Goal: Task Accomplishment & Management: Complete application form

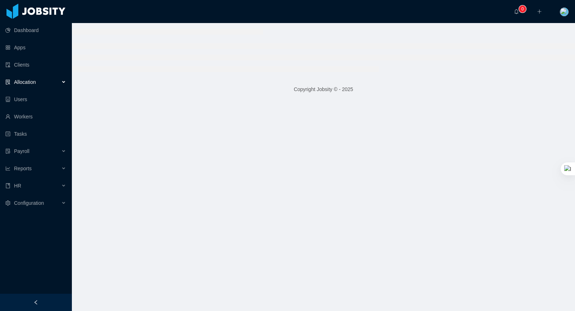
click at [60, 82] on div "Allocation" at bounding box center [36, 82] width 72 height 14
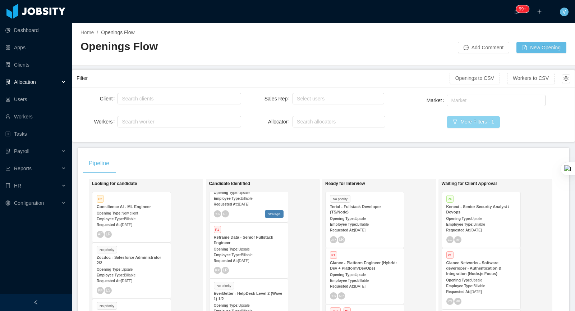
click at [468, 122] on button "More Filters · 1" at bounding box center [473, 122] width 53 height 12
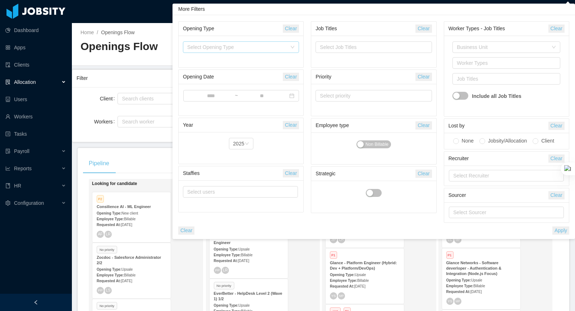
click at [265, 45] on div "Select Opening Type" at bounding box center [237, 47] width 100 height 7
click at [272, 46] on div "Select Opening Type" at bounding box center [237, 47] width 100 height 7
click at [502, 44] on div "Business Unit" at bounding box center [502, 47] width 91 height 7
click at [470, 58] on li "IT" at bounding box center [507, 61] width 108 height 12
click at [558, 228] on button "Apply" at bounding box center [561, 230] width 17 height 8
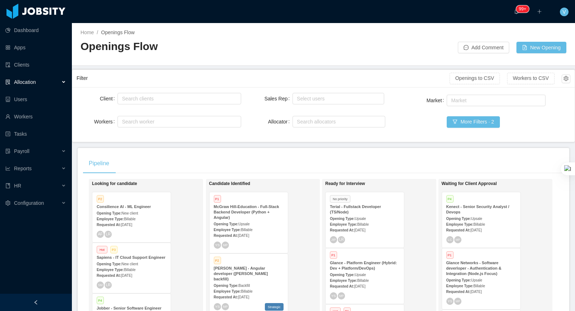
click at [287, 150] on div "Pipeline Looking for candidate P2 Consilience AI - ML Engineer Opening Type: Ne…" at bounding box center [324, 273] width 492 height 251
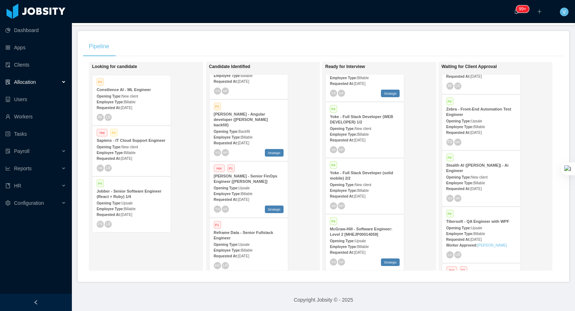
scroll to position [665, 0]
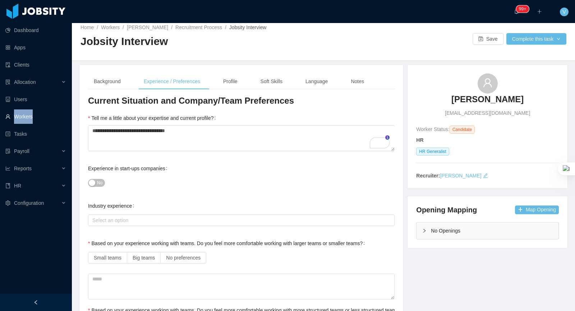
scroll to position [13, 0]
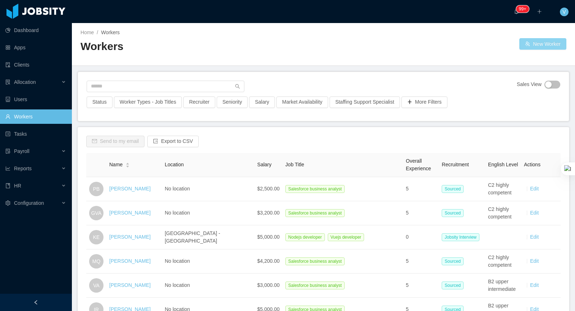
click at [533, 42] on button "New Worker" at bounding box center [543, 44] width 47 height 12
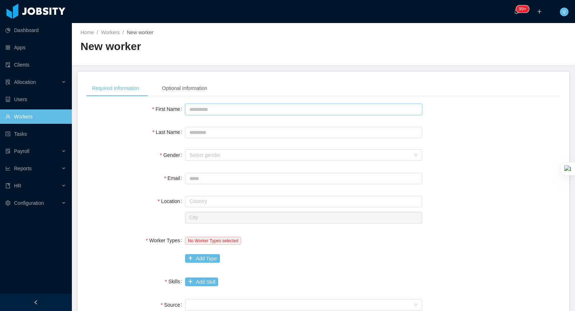
click at [196, 109] on input "First Name" at bounding box center [303, 110] width 237 height 12
type input "*****"
click at [214, 156] on div "Select gender" at bounding box center [300, 154] width 221 height 7
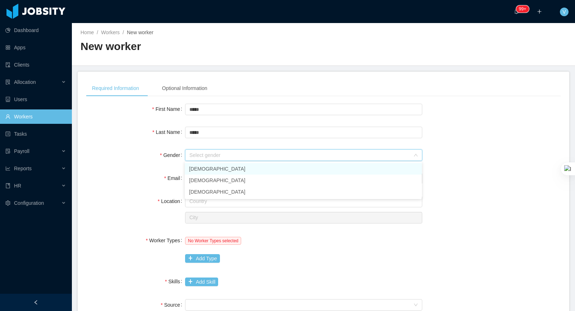
click at [201, 167] on li "[DEMOGRAPHIC_DATA]" at bounding box center [303, 169] width 237 height 12
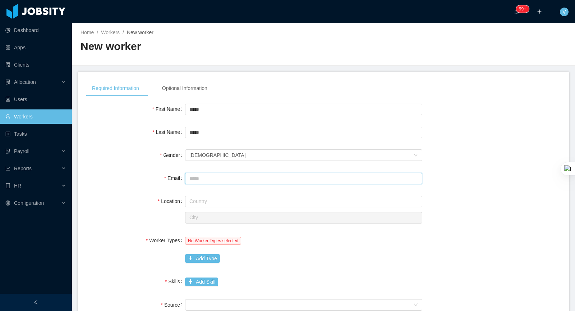
drag, startPoint x: 202, startPoint y: 178, endPoint x: 117, endPoint y: 96, distance: 118.0
click at [202, 178] on input "Email" at bounding box center [303, 179] width 237 height 12
paste input "**********"
click at [212, 198] on input "text" at bounding box center [303, 202] width 237 height 12
click at [252, 176] on input "**********" at bounding box center [303, 179] width 237 height 12
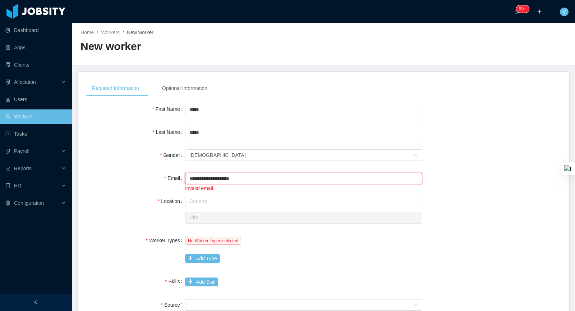
click at [194, 178] on input "**********" at bounding box center [303, 179] width 237 height 12
type input "**********"
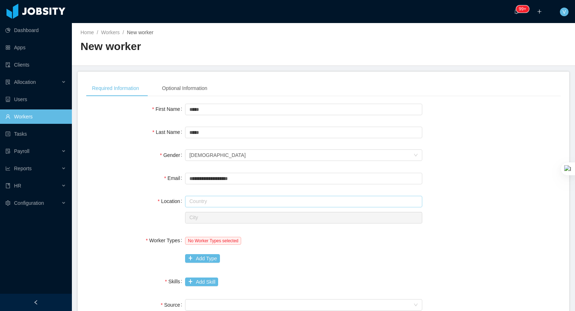
click at [203, 201] on input "text" at bounding box center [303, 202] width 237 height 12
click at [190, 178] on input "**********" at bounding box center [303, 179] width 237 height 12
click at [200, 201] on input "text" at bounding box center [303, 202] width 237 height 12
click at [200, 202] on input "text" at bounding box center [303, 202] width 237 height 12
click at [208, 211] on li "Portugal" at bounding box center [303, 215] width 237 height 12
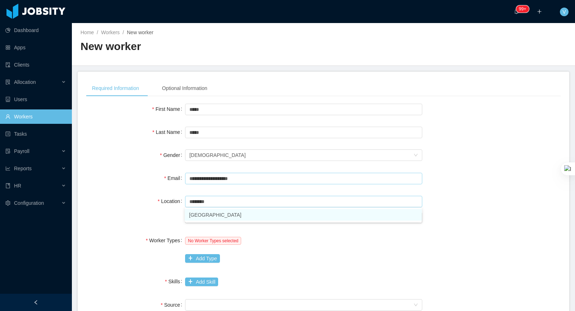
type input "********"
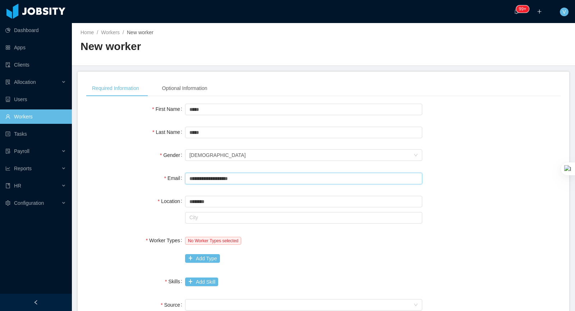
click at [336, 178] on input "**********" at bounding box center [303, 179] width 237 height 12
click at [233, 212] on input "text" at bounding box center [303, 218] width 237 height 12
drag, startPoint x: 455, startPoint y: 254, endPoint x: 340, endPoint y: 232, distance: 117.0
click at [455, 254] on div "Worker Types No Worker Types selected Add Type" at bounding box center [323, 249] width 475 height 32
click at [281, 216] on input "text" at bounding box center [303, 218] width 237 height 12
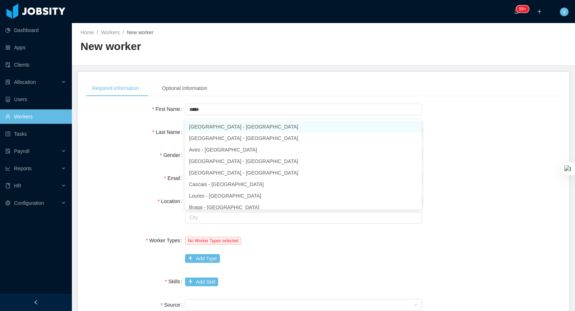
drag, startPoint x: 318, startPoint y: 237, endPoint x: 304, endPoint y: 234, distance: 14.0
click at [317, 237] on div "No Worker Types selected" at bounding box center [303, 240] width 237 height 14
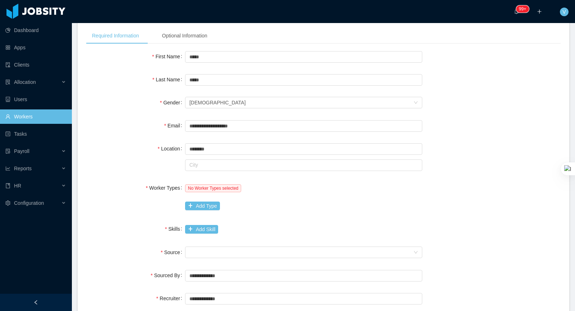
scroll to position [122, 0]
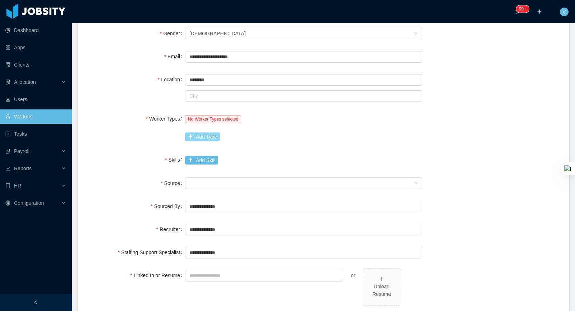
click at [202, 133] on button "Add Type" at bounding box center [202, 136] width 35 height 9
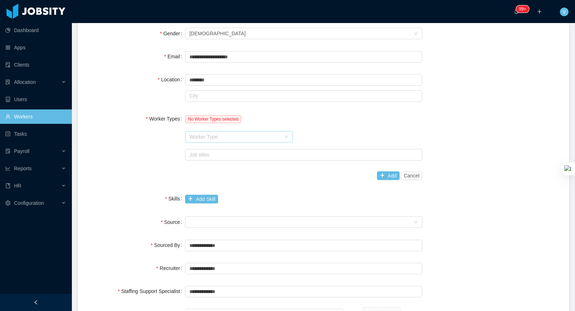
click at [206, 136] on div "Worker Type" at bounding box center [235, 136] width 91 height 7
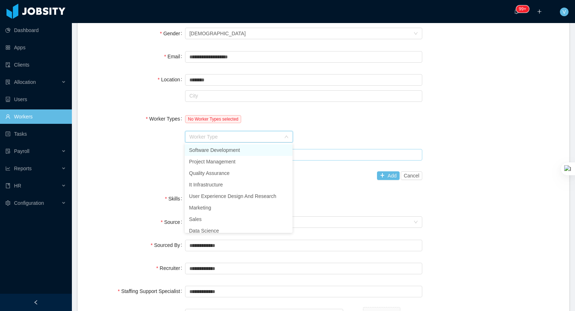
drag, startPoint x: 204, startPoint y: 152, endPoint x: 230, endPoint y: 155, distance: 26.8
click at [204, 152] on li "Software Development" at bounding box center [239, 150] width 108 height 12
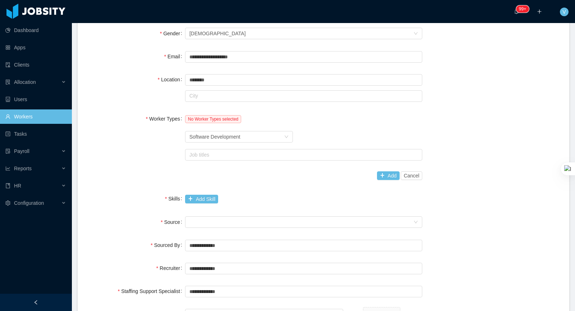
click at [363, 147] on div "Job titles" at bounding box center [303, 154] width 237 height 14
click at [357, 158] on div "Job titles" at bounding box center [302, 154] width 231 height 11
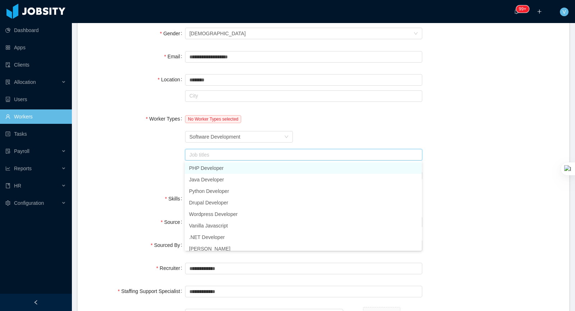
drag, startPoint x: 495, startPoint y: 165, endPoint x: 466, endPoint y: 165, distance: 28.8
click at [495, 165] on div "Worker Types No Worker Types selected Worker Type Software Development Job titl…" at bounding box center [323, 146] width 475 height 71
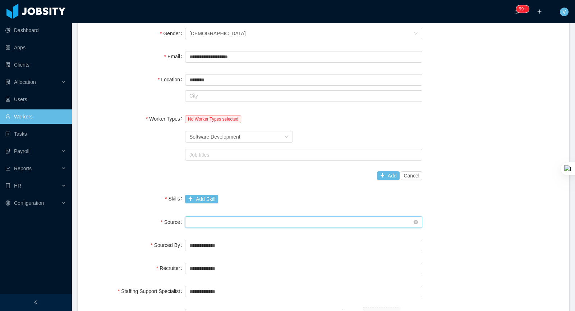
drag, startPoint x: 269, startPoint y: 221, endPoint x: 276, endPoint y: 219, distance: 6.9
click at [269, 221] on div "Seniority" at bounding box center [302, 222] width 224 height 11
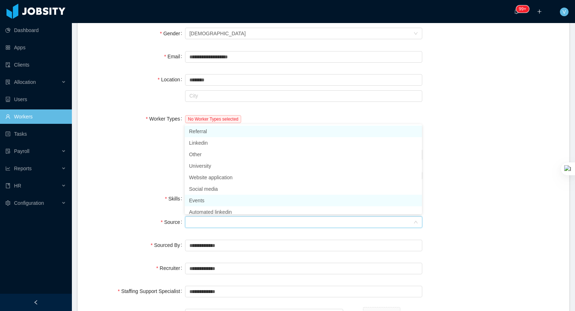
scroll to position [15, 0]
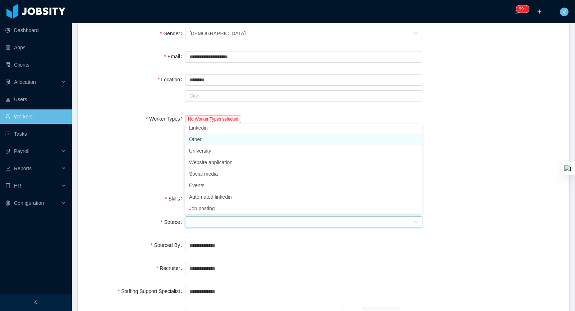
drag, startPoint x: 209, startPoint y: 140, endPoint x: 116, endPoint y: 173, distance: 98.6
click at [208, 140] on li "Other" at bounding box center [303, 139] width 237 height 12
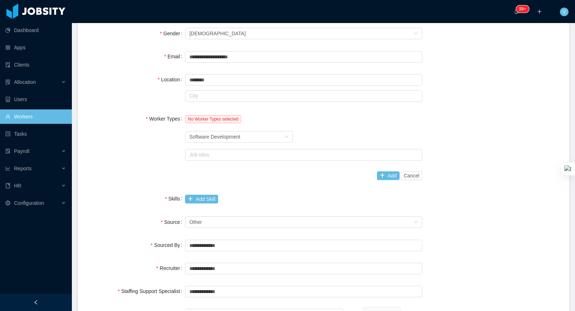
drag, startPoint x: 115, startPoint y: 178, endPoint x: 161, endPoint y: 191, distance: 48.6
click at [115, 178] on div "Worker Types No Worker Types selected Worker Type Software Development Job titl…" at bounding box center [323, 146] width 475 height 71
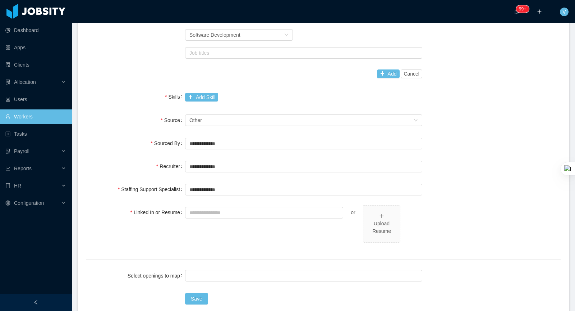
scroll to position [245, 0]
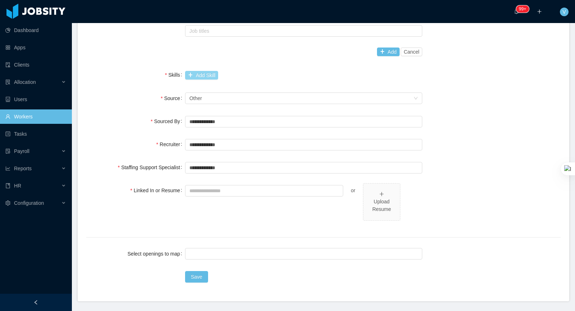
click at [200, 74] on button "Add Skill" at bounding box center [201, 75] width 33 height 9
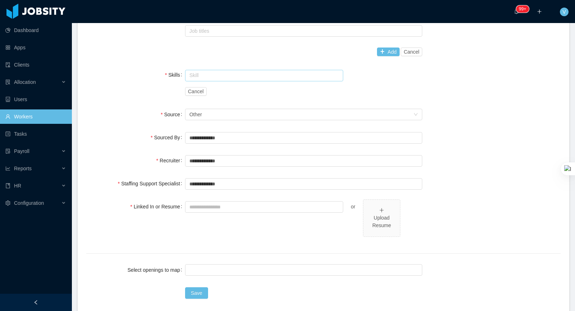
click at [198, 72] on input "text" at bounding box center [264, 76] width 158 height 12
click at [185, 287] on button "Save" at bounding box center [196, 293] width 23 height 12
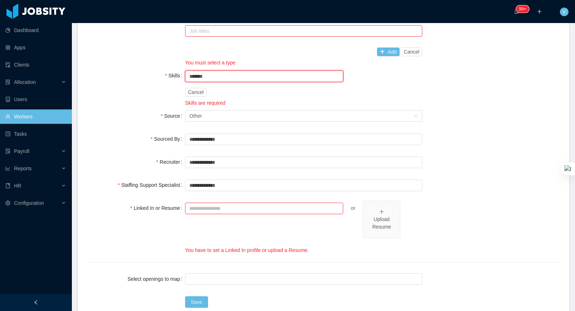
click at [185, 296] on button "Save" at bounding box center [196, 302] width 23 height 12
click at [214, 78] on input "*******" at bounding box center [264, 76] width 158 height 12
click at [211, 89] on li "Problem Solving" at bounding box center [264, 90] width 158 height 12
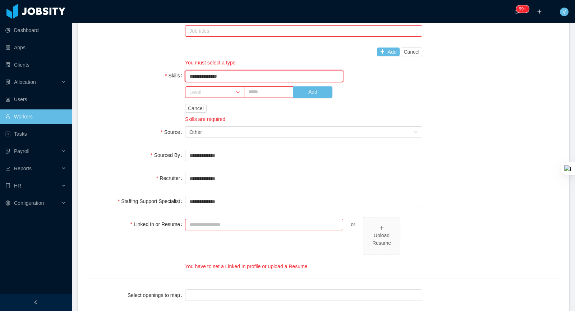
type input "**********"
click at [141, 94] on div "**********" at bounding box center [323, 95] width 475 height 55
click at [205, 223] on input "Linked In or Resume" at bounding box center [264, 225] width 158 height 12
paste input "**********"
type input "**********"
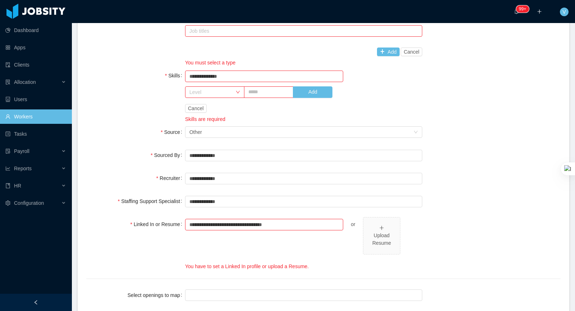
click at [457, 223] on div "**********" at bounding box center [323, 243] width 475 height 53
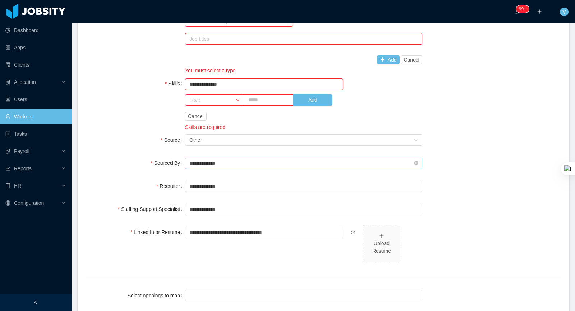
scroll to position [212, 0]
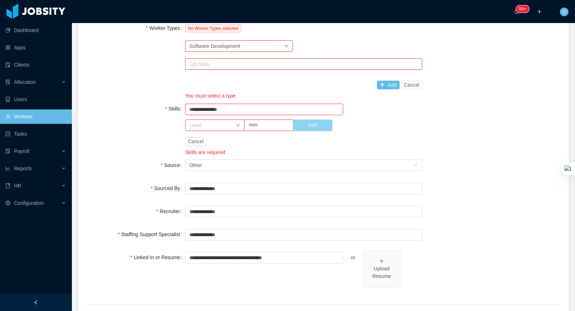
click at [316, 124] on button "Add" at bounding box center [313, 125] width 40 height 12
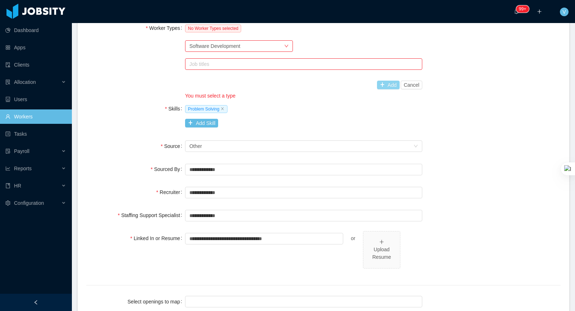
click at [387, 84] on button "Add" at bounding box center [388, 85] width 23 height 9
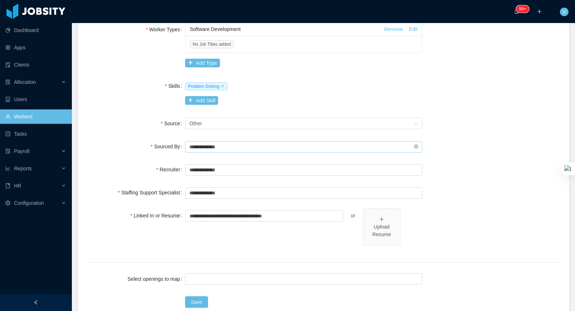
scroll to position [255, 0]
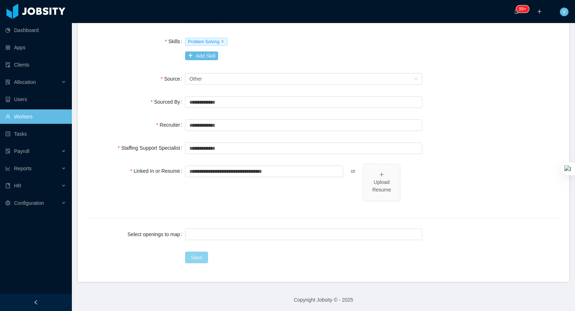
drag, startPoint x: 198, startPoint y: 259, endPoint x: 210, endPoint y: 261, distance: 12.1
click at [198, 259] on button "Save" at bounding box center [196, 257] width 23 height 12
click at [196, 259] on button "Save" at bounding box center [196, 257] width 23 height 12
click at [198, 255] on button "Save" at bounding box center [196, 257] width 23 height 12
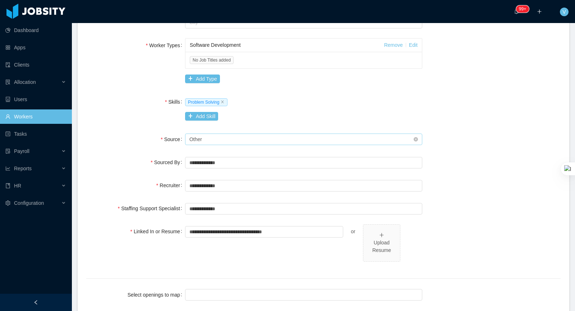
scroll to position [81, 0]
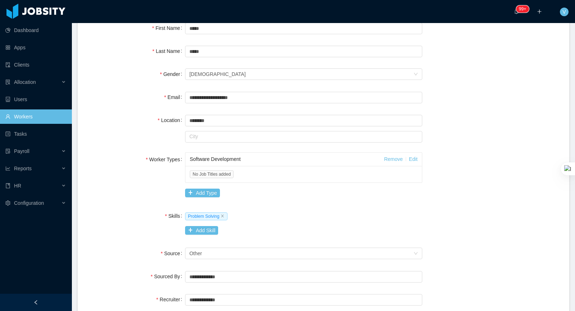
click at [330, 217] on div "Problem Solving" at bounding box center [303, 216] width 237 height 14
click at [206, 186] on div "Software Development Remove Edit No Job Titles added Add Type" at bounding box center [303, 176] width 237 height 48
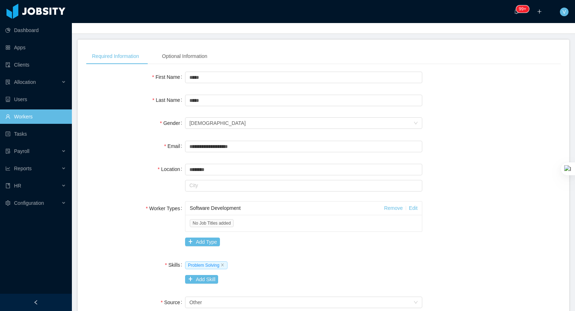
scroll to position [0, 0]
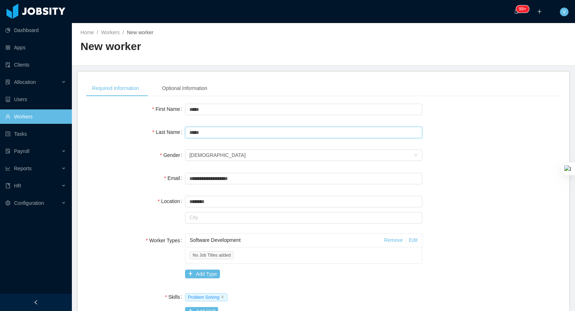
click at [221, 135] on input "*****" at bounding box center [303, 133] width 237 height 12
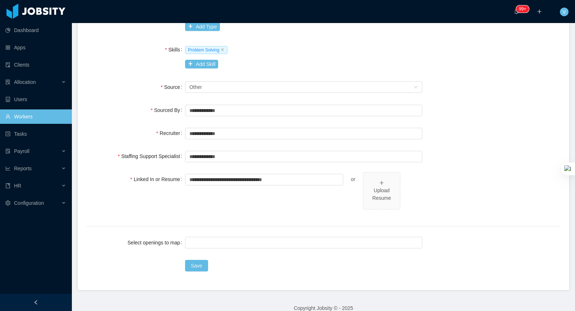
scroll to position [247, 0]
click at [295, 196] on div "**********" at bounding box center [303, 195] width 237 height 46
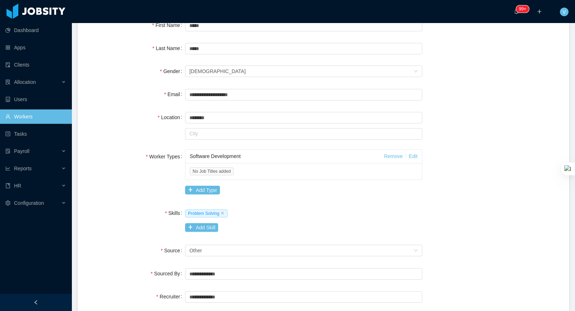
scroll to position [79, 0]
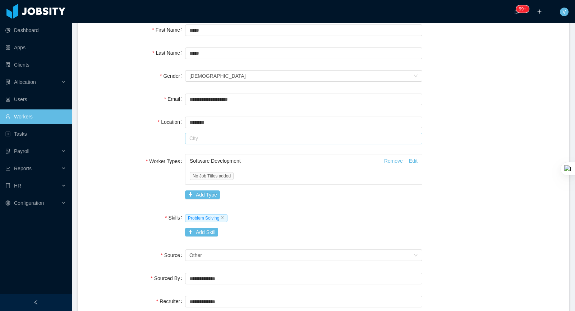
click at [204, 137] on input "text" at bounding box center [303, 139] width 237 height 12
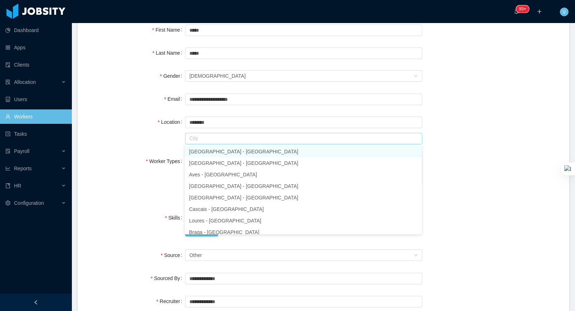
click at [211, 156] on li "Lisbon - Lisboa" at bounding box center [303, 152] width 237 height 12
type input "******"
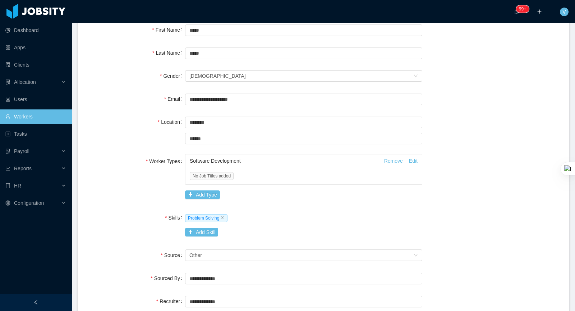
click at [181, 152] on div "**********" at bounding box center [323, 225] width 475 height 404
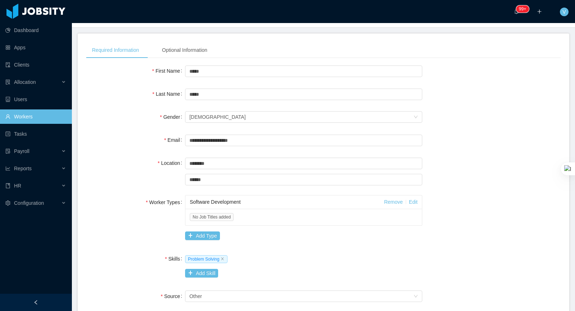
scroll to position [0, 0]
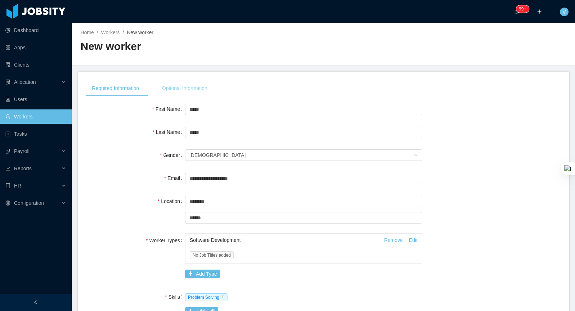
click at [184, 88] on div "Optional Information" at bounding box center [184, 88] width 57 height 16
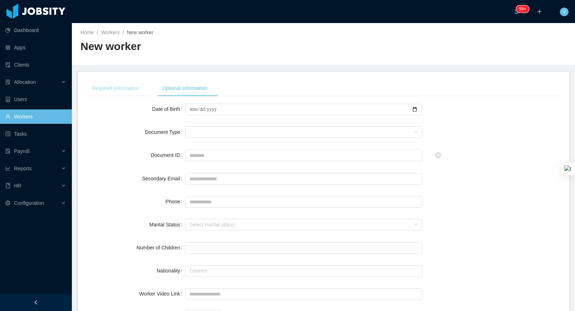
click at [131, 87] on div "Required Information" at bounding box center [115, 88] width 59 height 16
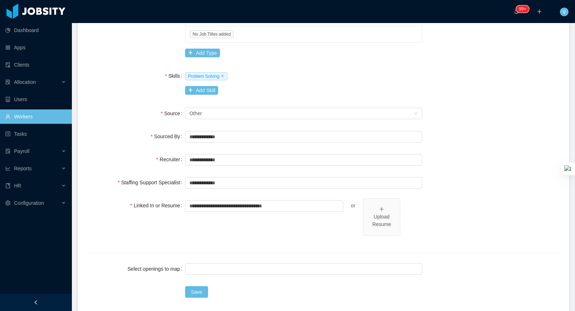
scroll to position [255, 0]
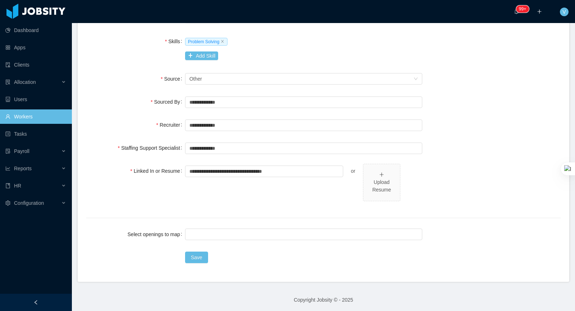
click at [209, 260] on div "Save" at bounding box center [303, 257] width 237 height 14
click at [192, 259] on button "Save" at bounding box center [196, 257] width 23 height 12
click at [259, 172] on input "**********" at bounding box center [264, 171] width 158 height 12
click at [224, 96] on input "text" at bounding box center [303, 102] width 237 height 12
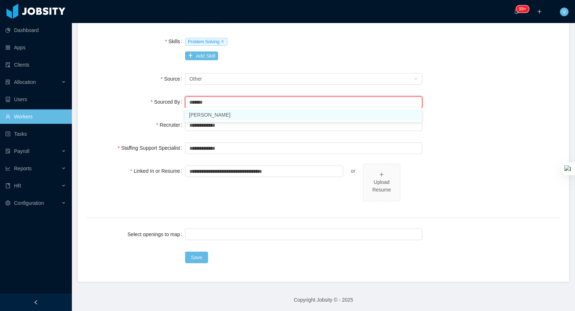
click at [228, 112] on li "[PERSON_NAME]" at bounding box center [303, 115] width 237 height 12
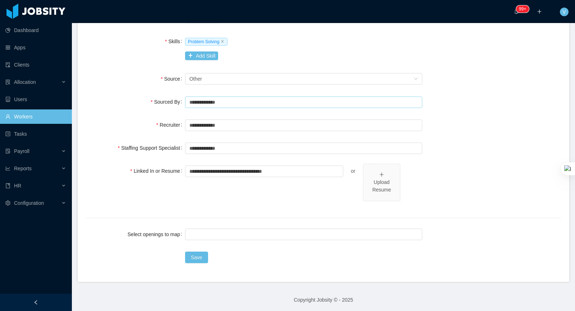
type input "**********"
drag, startPoint x: 142, startPoint y: 108, endPoint x: 158, endPoint y: 111, distance: 15.4
click at [142, 108] on div "**********" at bounding box center [323, 48] width 475 height 404
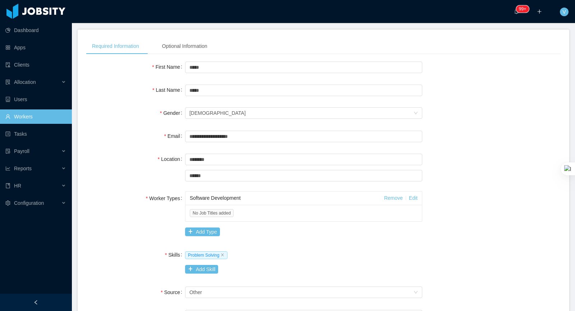
scroll to position [0, 0]
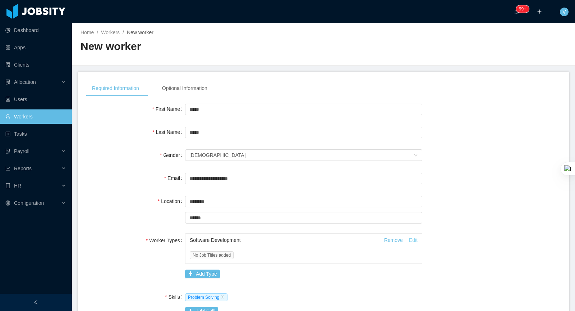
click at [413, 240] on link "Edit" at bounding box center [413, 240] width 9 height 6
click at [238, 260] on div "Job titles" at bounding box center [302, 260] width 216 height 7
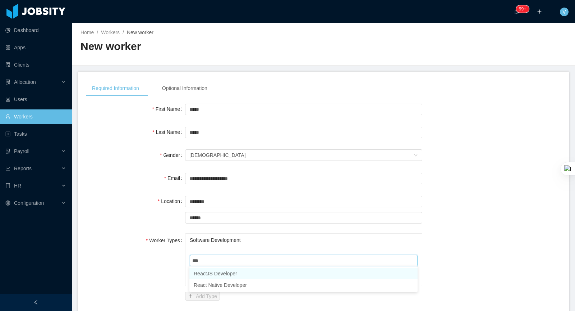
type input "****"
click at [238, 270] on li "ReactJS Developer" at bounding box center [304, 274] width 228 height 12
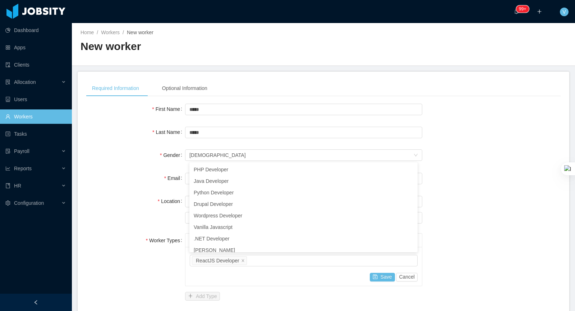
click at [176, 266] on div "Worker Types Software Development Job titles ReactJS Developer Save Cancel Add …" at bounding box center [323, 268] width 475 height 70
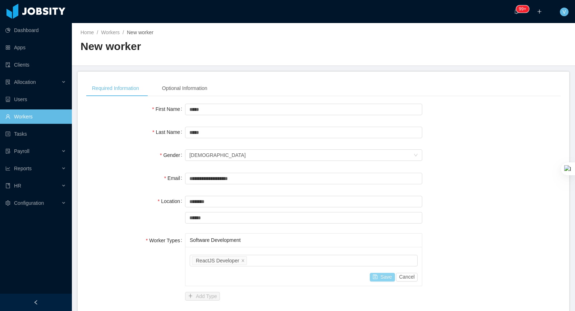
click at [375, 275] on button "Save" at bounding box center [382, 277] width 25 height 9
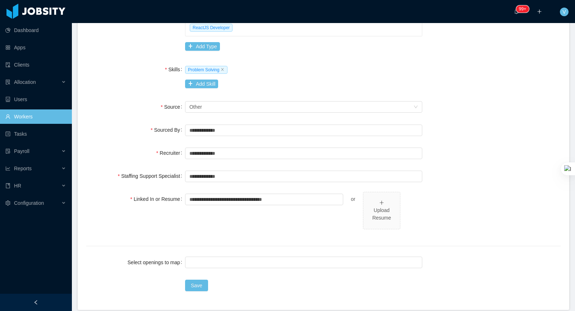
scroll to position [255, 0]
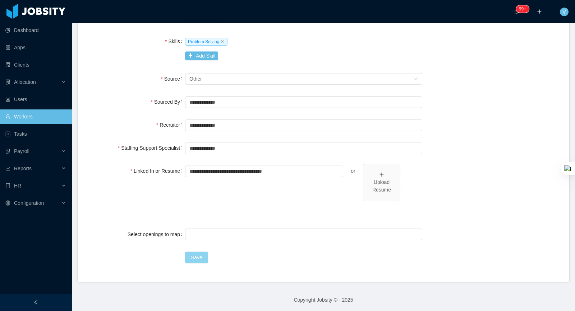
click at [196, 260] on button "Save" at bounding box center [196, 257] width 23 height 12
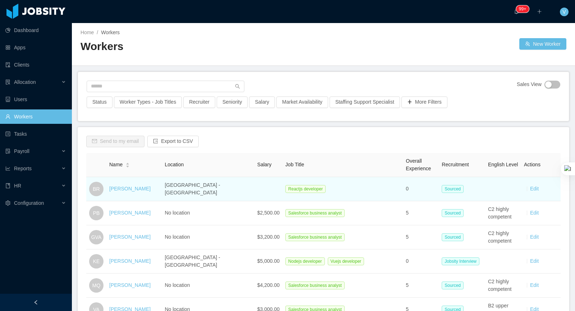
click at [117, 182] on td "Brian Rollo" at bounding box center [133, 189] width 55 height 24
click at [119, 187] on link "Brian Rollo" at bounding box center [129, 189] width 41 height 6
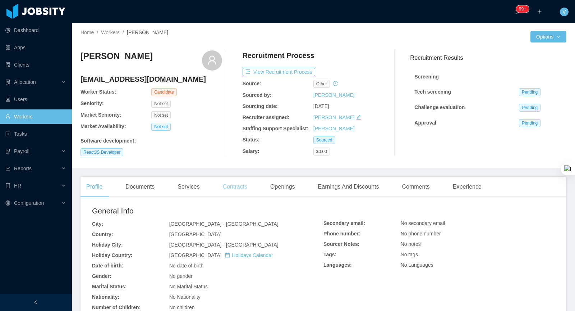
drag, startPoint x: 234, startPoint y: 186, endPoint x: 248, endPoint y: 186, distance: 13.7
click at [234, 186] on div "Contracts" at bounding box center [235, 187] width 36 height 20
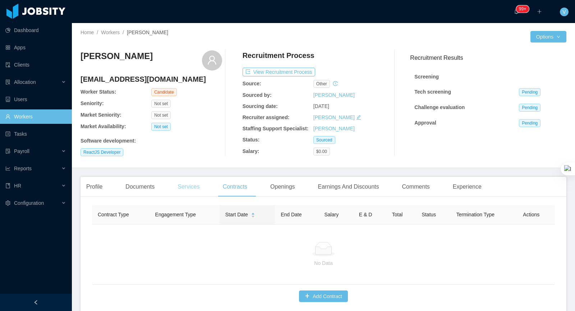
click at [196, 184] on div "Services" at bounding box center [188, 187] width 33 height 20
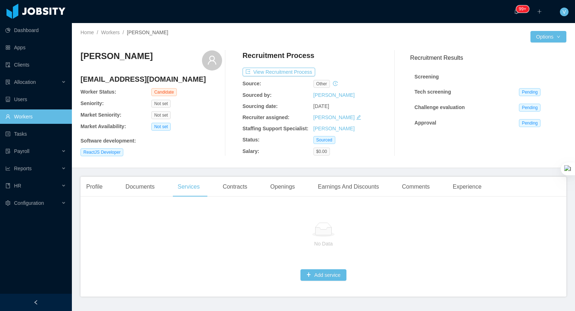
click at [44, 118] on link "Workers" at bounding box center [35, 116] width 61 height 14
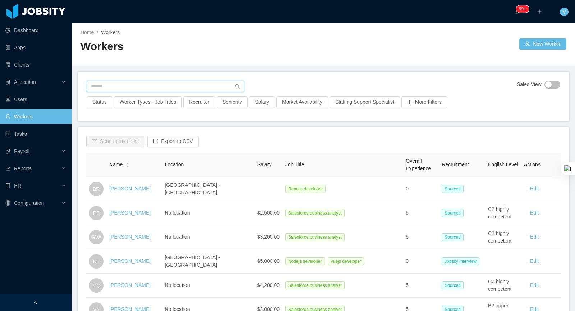
click at [139, 83] on input "text" at bounding box center [166, 87] width 158 height 12
click at [532, 46] on button "New Worker" at bounding box center [543, 44] width 47 height 12
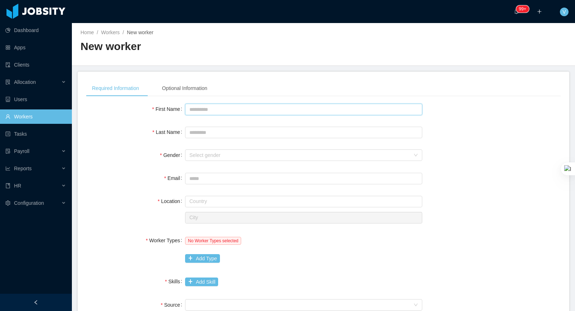
click at [202, 108] on input "First Name" at bounding box center [303, 110] width 237 height 12
type input "****"
type input "********"
click at [209, 156] on div "Select gender" at bounding box center [300, 154] width 221 height 7
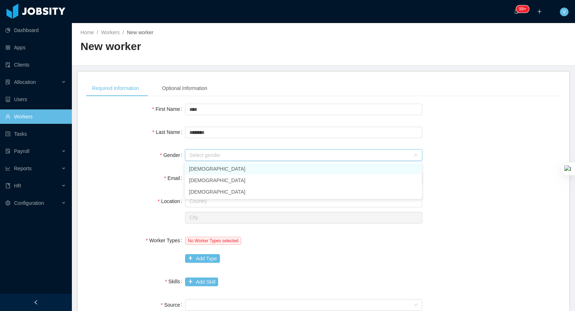
click at [197, 166] on li "[DEMOGRAPHIC_DATA]" at bounding box center [303, 169] width 237 height 12
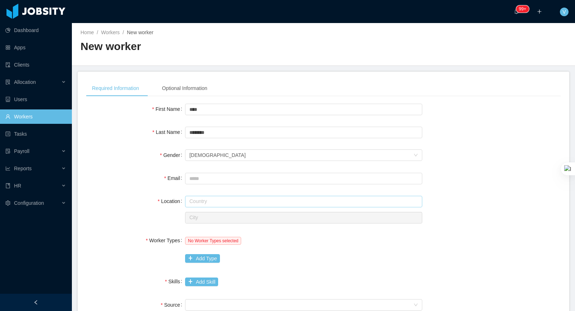
click at [213, 204] on input "text" at bounding box center [303, 202] width 237 height 12
click at [211, 217] on li "Spain" at bounding box center [303, 215] width 237 height 12
type input "*****"
click at [216, 216] on input "text" at bounding box center [303, 218] width 237 height 12
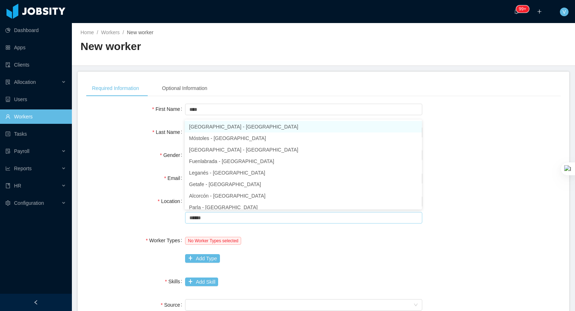
scroll to position [1, 0]
click at [205, 123] on li "Madrid - Madrid" at bounding box center [303, 126] width 237 height 12
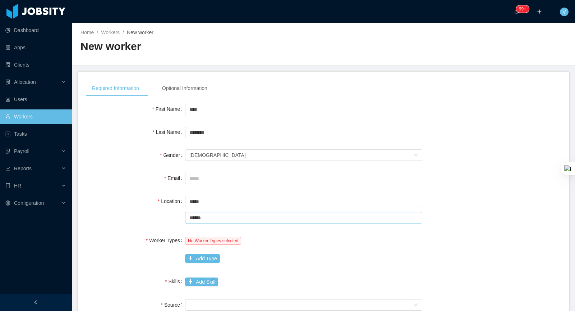
type input "******"
click at [136, 166] on div "**********" at bounding box center [323, 289] width 475 height 374
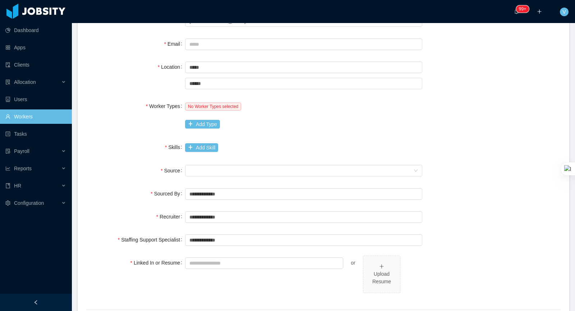
scroll to position [148, 0]
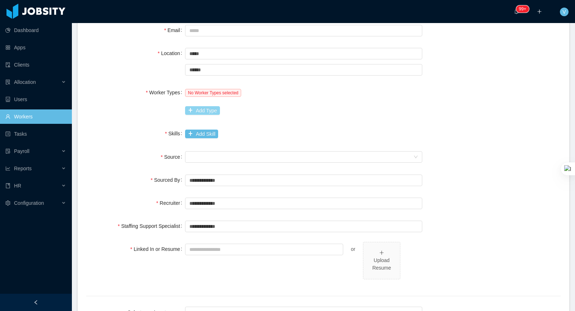
click at [205, 107] on button "Add Type" at bounding box center [202, 110] width 35 height 9
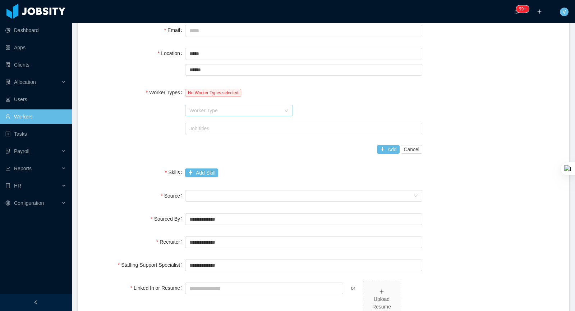
drag, startPoint x: 208, startPoint y: 109, endPoint x: 211, endPoint y: 114, distance: 6.2
click at [208, 109] on div "Worker Type" at bounding box center [235, 110] width 91 height 7
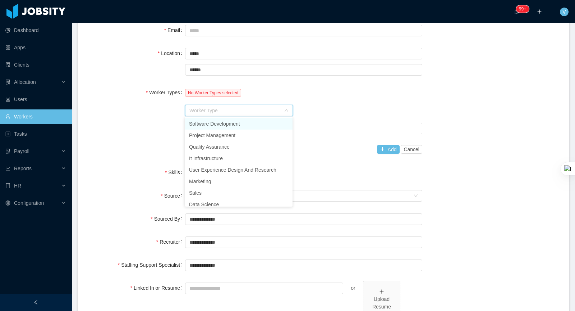
drag, startPoint x: 206, startPoint y: 123, endPoint x: 240, endPoint y: 137, distance: 35.9
click at [206, 123] on li "Software Development" at bounding box center [239, 124] width 108 height 12
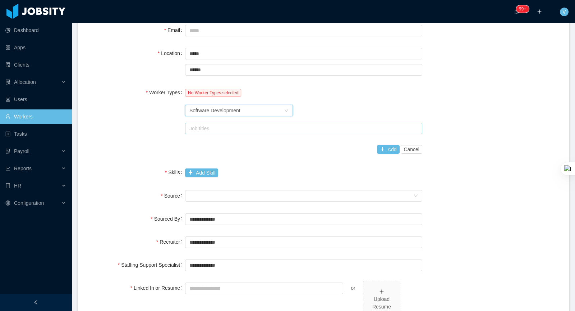
click at [308, 125] on div "Job titles" at bounding box center [303, 128] width 226 height 7
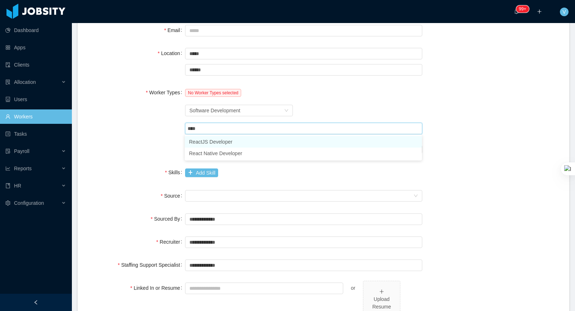
type input "*****"
click at [255, 140] on li "ReactJS Developer" at bounding box center [303, 142] width 237 height 12
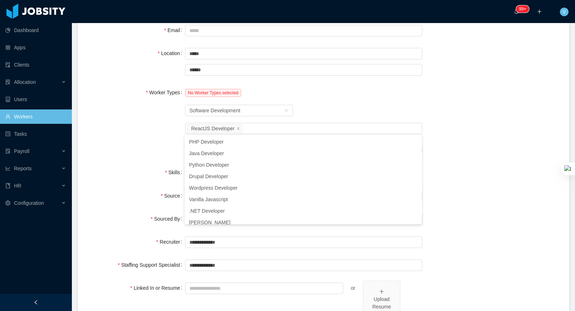
drag, startPoint x: 144, startPoint y: 134, endPoint x: 270, endPoint y: 141, distance: 126.8
click at [145, 134] on div "Worker Types No Worker Types selected Worker Type Software Development Job titl…" at bounding box center [323, 120] width 475 height 71
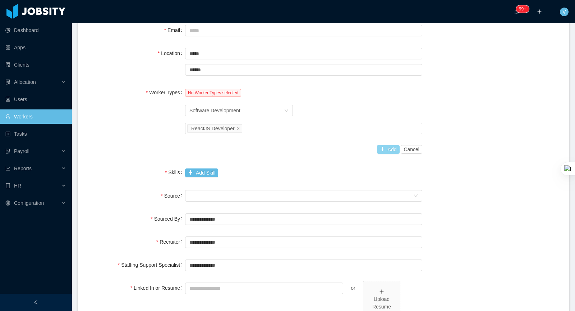
drag, startPoint x: 388, startPoint y: 147, endPoint x: 378, endPoint y: 148, distance: 10.5
click at [387, 147] on button "Add" at bounding box center [388, 149] width 23 height 9
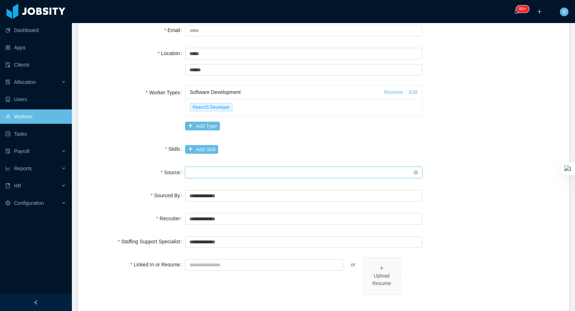
click at [238, 171] on div "Seniority" at bounding box center [302, 172] width 224 height 11
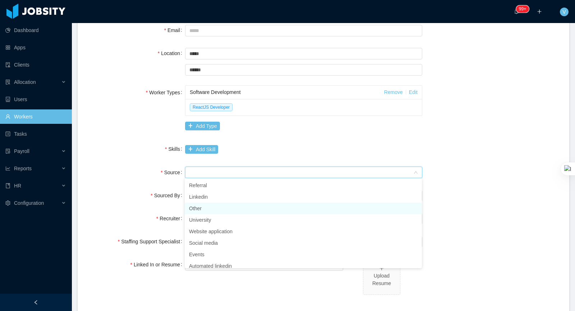
drag, startPoint x: 208, startPoint y: 206, endPoint x: 125, endPoint y: 185, distance: 85.7
click at [208, 206] on li "Other" at bounding box center [303, 208] width 237 height 12
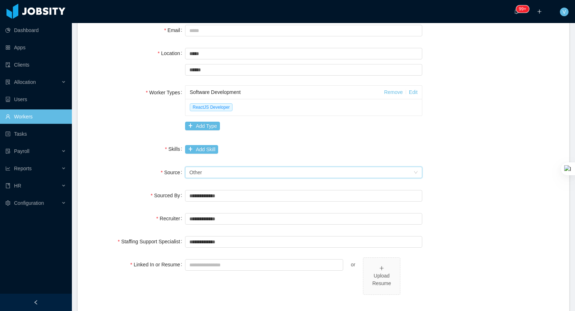
drag, startPoint x: 125, startPoint y: 179, endPoint x: 145, endPoint y: 178, distance: 20.6
click at [125, 179] on div "**********" at bounding box center [323, 149] width 475 height 390
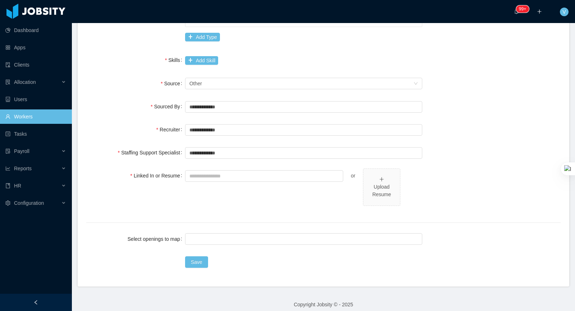
scroll to position [241, 0]
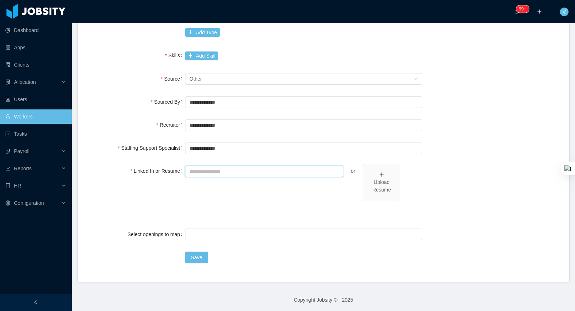
click at [215, 170] on input "Linked In or Resume" at bounding box center [264, 171] width 158 height 12
paste input "**********"
type input "**********"
click at [223, 195] on div "**********" at bounding box center [303, 187] width 237 height 46
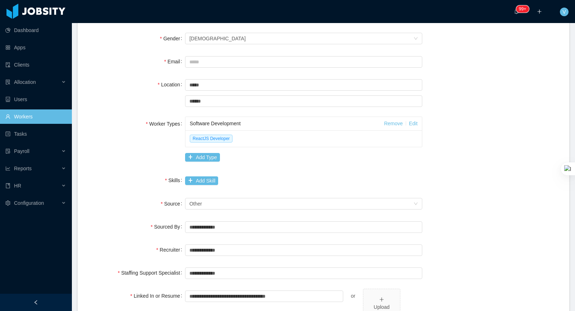
scroll to position [109, 0]
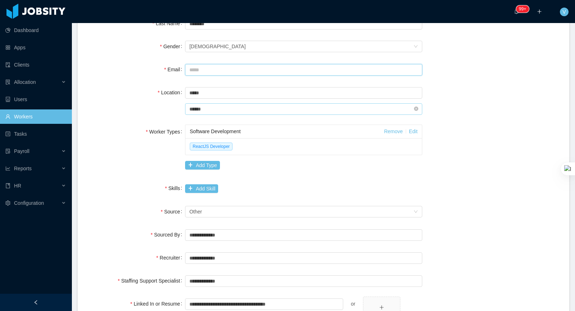
drag, startPoint x: 212, startPoint y: 70, endPoint x: 285, endPoint y: 106, distance: 81.2
click at [212, 70] on input "Email" at bounding box center [303, 70] width 237 height 12
paste input "**********"
type input "**********"
click at [459, 140] on div "Worker Types Software Development Remove Edit ReactJS Developer Add Type" at bounding box center [323, 148] width 475 height 48
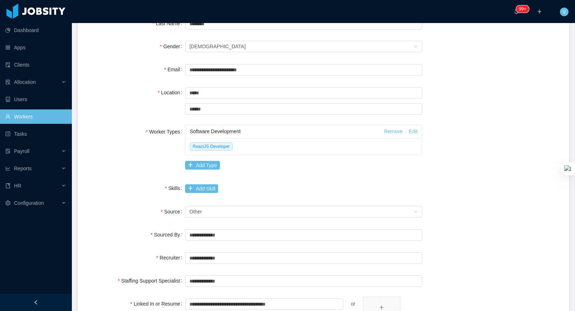
scroll to position [241, 0]
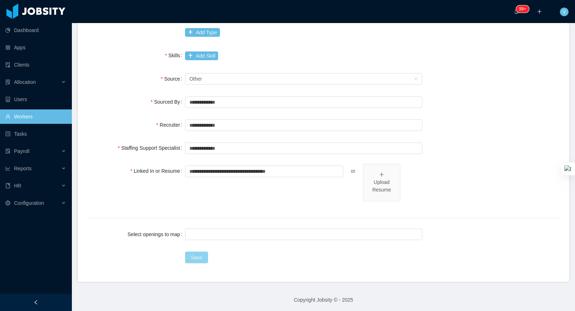
click at [199, 256] on button "Save" at bounding box center [196, 257] width 23 height 12
click at [203, 59] on button "Add Skill" at bounding box center [201, 55] width 33 height 9
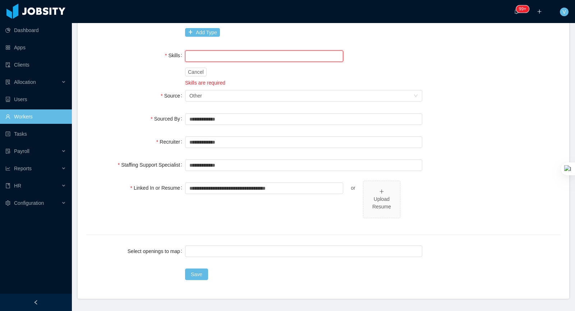
click at [218, 55] on input "text" at bounding box center [264, 56] width 158 height 12
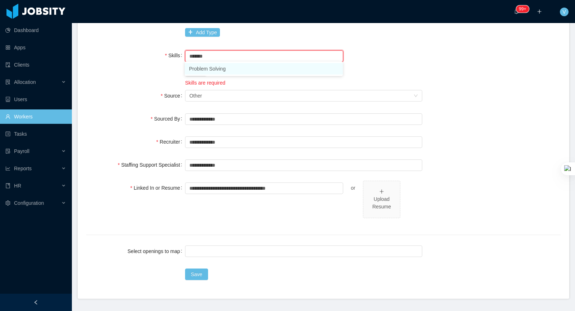
click at [220, 67] on li "Problem Solving" at bounding box center [264, 69] width 158 height 12
type input "**********"
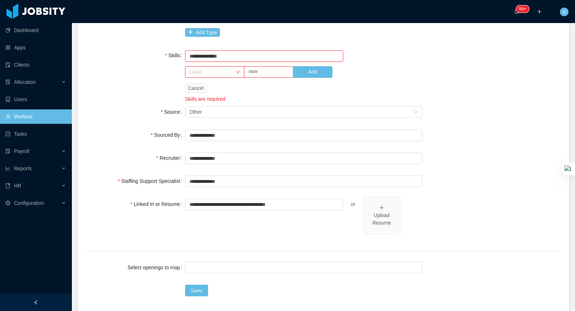
click at [152, 82] on div "**********" at bounding box center [323, 75] width 475 height 55
click at [320, 69] on button "Add" at bounding box center [313, 72] width 40 height 12
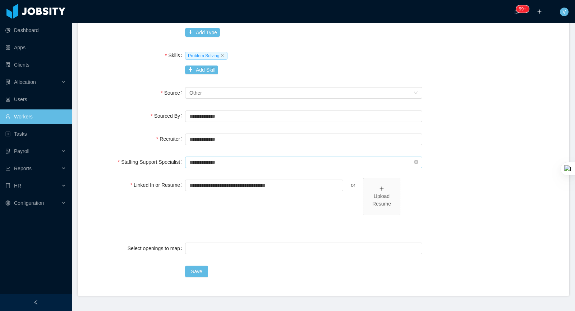
scroll to position [255, 0]
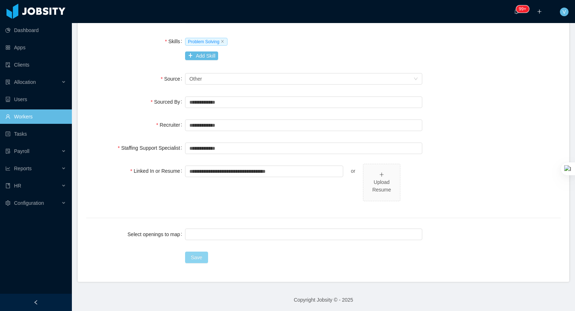
click at [193, 256] on button "Save" at bounding box center [196, 257] width 23 height 12
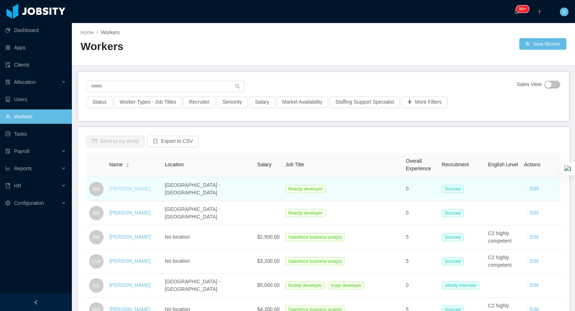
click at [135, 188] on link "Mark Ambrocio" at bounding box center [129, 189] width 41 height 6
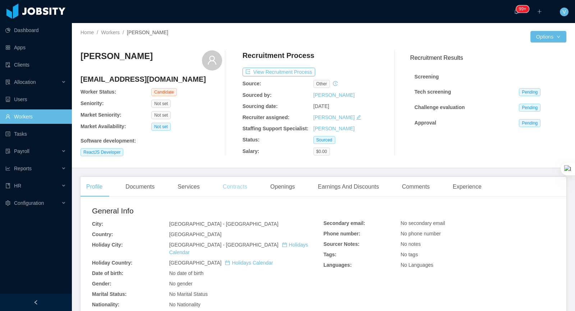
drag, startPoint x: 229, startPoint y: 186, endPoint x: 318, endPoint y: 231, distance: 99.6
click at [229, 186] on div "Contracts" at bounding box center [235, 187] width 36 height 20
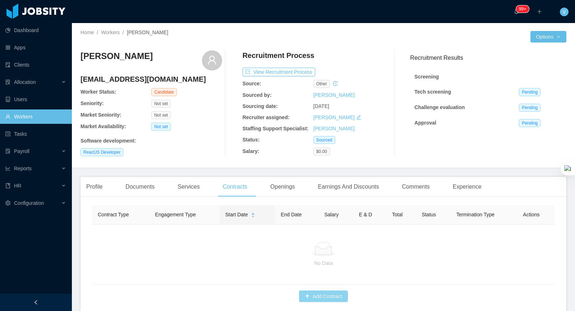
click at [324, 294] on button "Add Contract" at bounding box center [323, 296] width 49 height 12
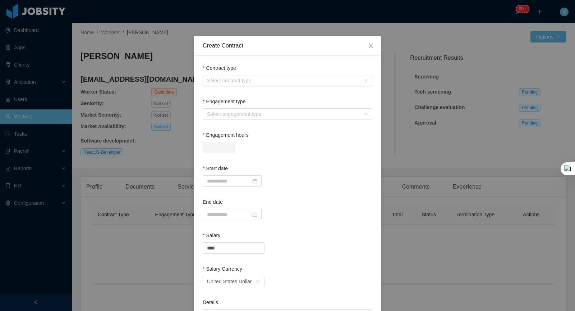
click at [227, 82] on div "Select contract type" at bounding box center [283, 80] width 153 height 7
click at [219, 116] on li "USA" at bounding box center [287, 117] width 170 height 12
click at [251, 106] on div "Engagement type" at bounding box center [288, 103] width 170 height 10
click at [244, 114] on div "Select engagement type" at bounding box center [283, 113] width 153 height 7
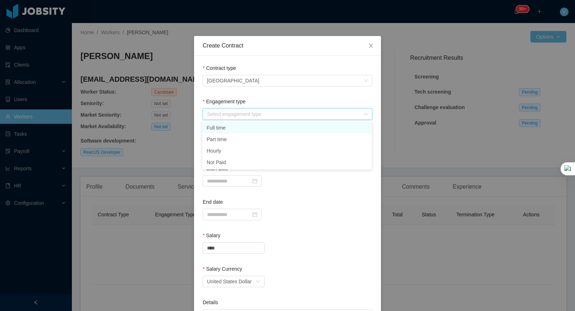
click at [229, 124] on li "Full time" at bounding box center [287, 128] width 170 height 12
type input "*"
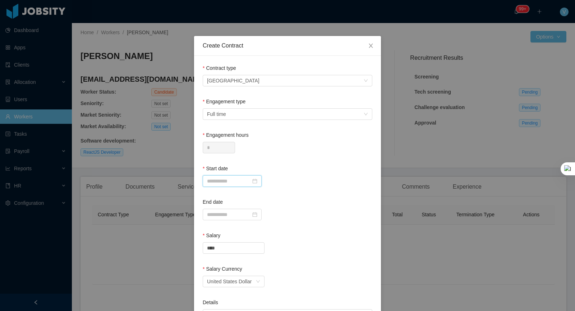
click at [232, 181] on input at bounding box center [232, 181] width 59 height 12
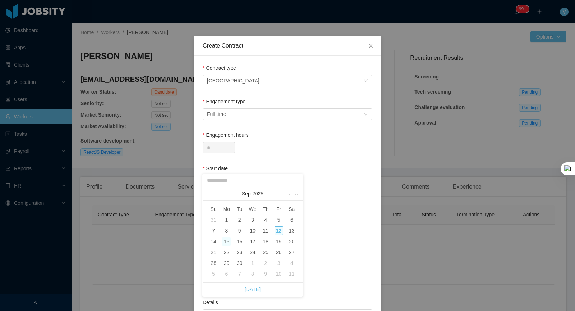
click at [228, 244] on div "15" at bounding box center [226, 241] width 9 height 9
type input "**********"
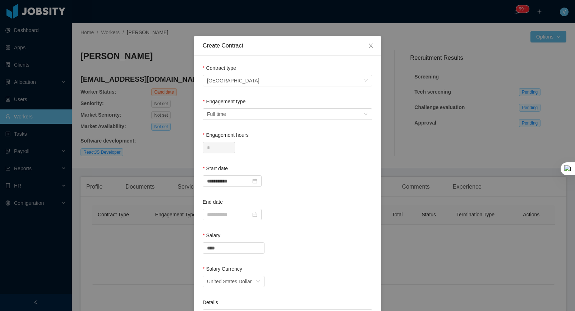
click at [322, 206] on div "End date" at bounding box center [288, 203] width 170 height 10
drag, startPoint x: 224, startPoint y: 248, endPoint x: 172, endPoint y: 239, distance: 53.3
click at [172, 239] on div "**********" at bounding box center [287, 155] width 575 height 311
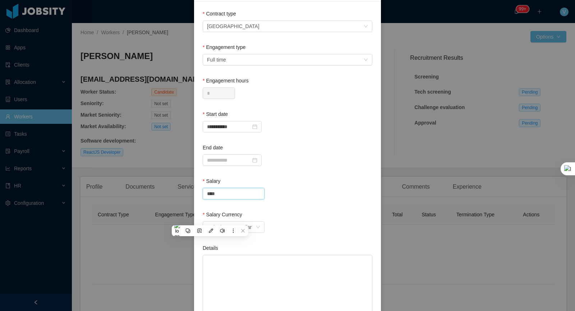
scroll to position [149, 0]
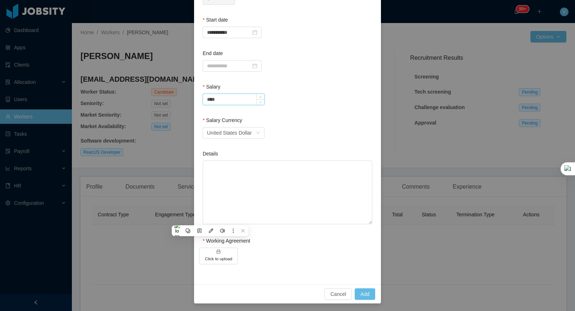
click at [234, 100] on input "****" at bounding box center [233, 99] width 61 height 11
drag, startPoint x: 234, startPoint y: 100, endPoint x: 107, endPoint y: 76, distance: 129.6
click at [107, 76] on div "**********" at bounding box center [287, 155] width 575 height 311
paste input "***"
type input "*******"
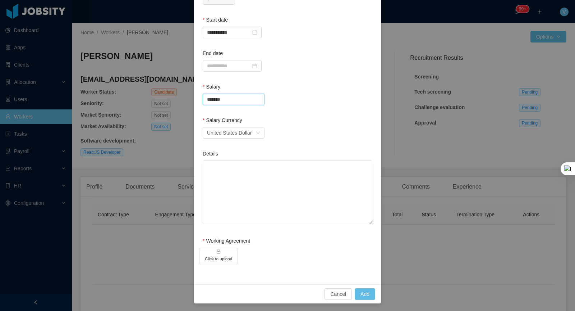
click at [302, 121] on div "Salary Currency" at bounding box center [288, 122] width 170 height 10
click at [222, 256] on h5 "Click to upload" at bounding box center [218, 258] width 27 height 6
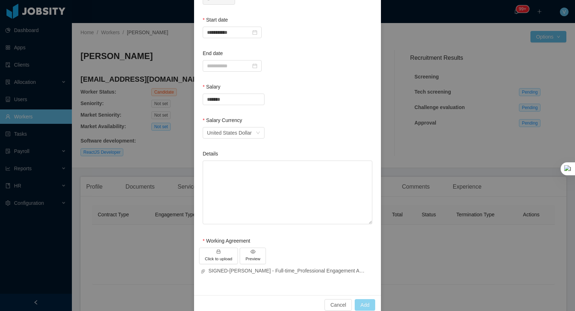
drag, startPoint x: 367, startPoint y: 303, endPoint x: 399, endPoint y: 292, distance: 33.6
click at [367, 302] on button "Add" at bounding box center [365, 305] width 21 height 12
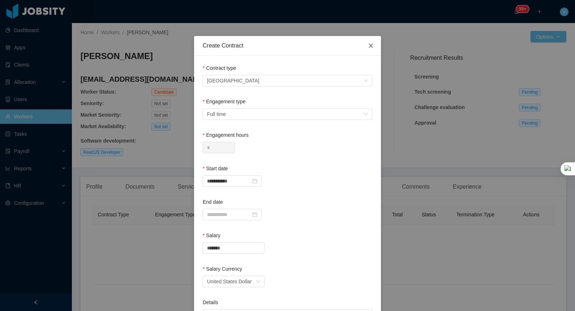
click at [368, 45] on span "Close" at bounding box center [371, 46] width 20 height 20
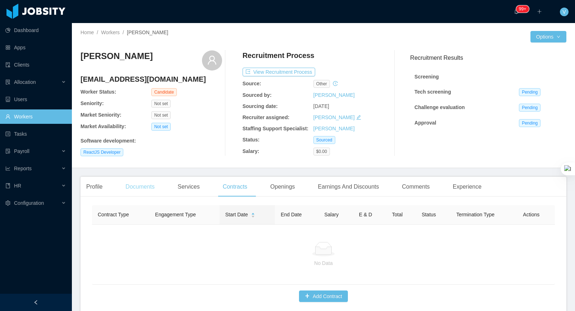
click at [146, 186] on div "Documents" at bounding box center [140, 187] width 41 height 20
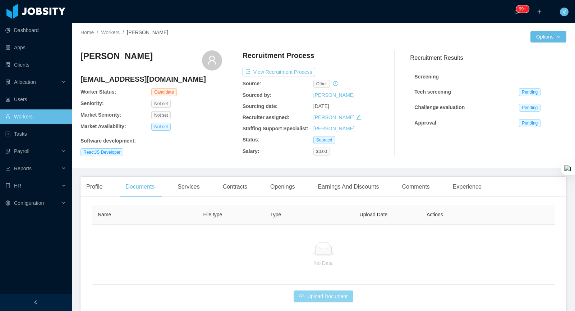
click at [323, 291] on button "Upload Document" at bounding box center [324, 296] width 60 height 12
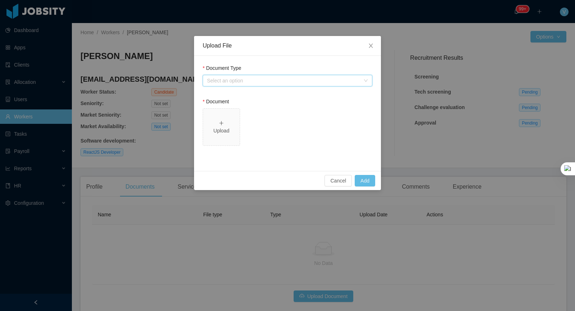
click at [243, 84] on div "Select an option" at bounding box center [285, 80] width 156 height 11
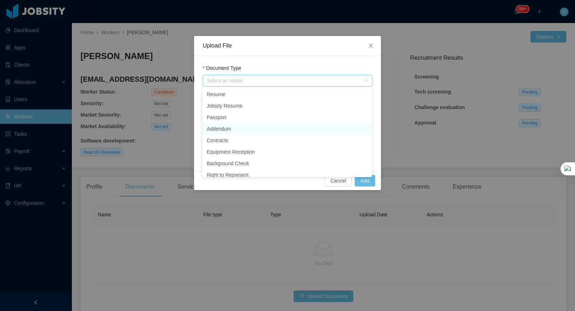
click at [229, 129] on li "Addendum" at bounding box center [287, 129] width 170 height 12
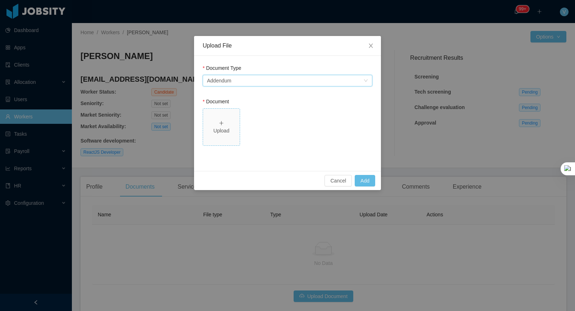
click at [234, 127] on div "Upload" at bounding box center [221, 131] width 31 height 8
click at [230, 129] on div "Upload" at bounding box center [221, 131] width 31 height 8
click at [476, 219] on div "Upload File Document Type Select an option Addendum Document v2 SIGNED-Mark Amb…" at bounding box center [287, 155] width 575 height 311
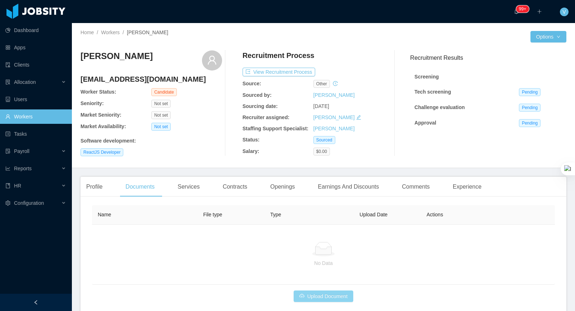
click at [314, 297] on button "Upload Document" at bounding box center [324, 296] width 60 height 12
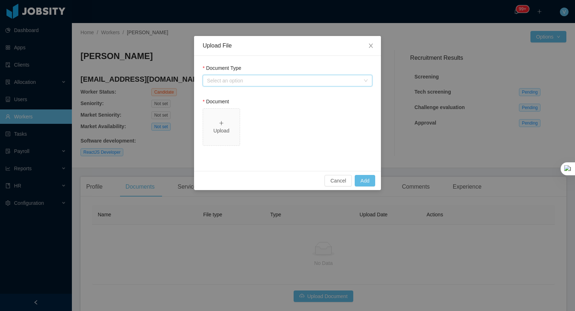
click at [242, 75] on div "Select an option" at bounding box center [288, 81] width 170 height 12
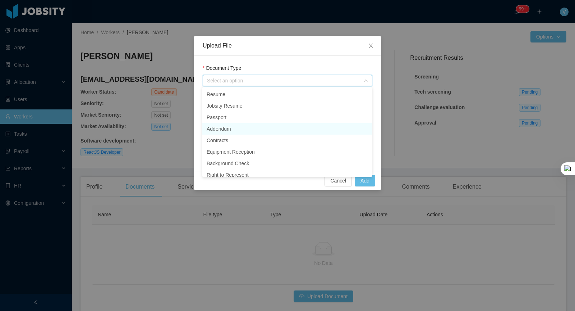
click at [219, 129] on li "Addendum" at bounding box center [287, 129] width 170 height 12
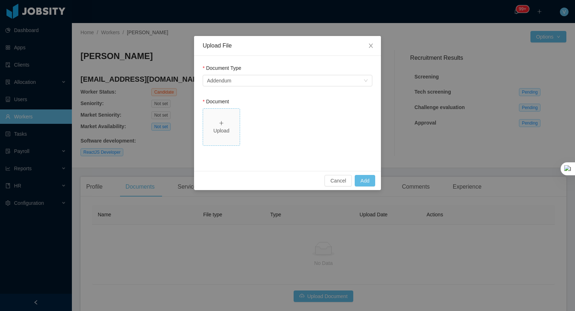
click at [220, 115] on span "Upload" at bounding box center [221, 127] width 37 height 37
click at [366, 177] on button "Add" at bounding box center [365, 181] width 21 height 12
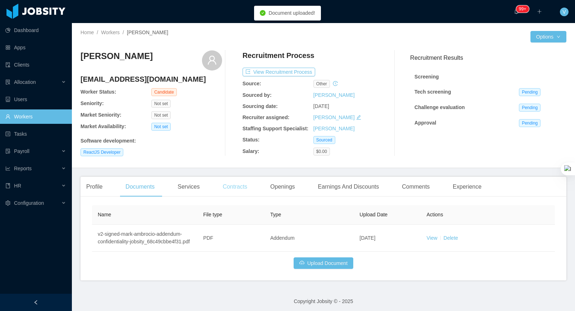
click at [236, 181] on div "Contracts" at bounding box center [235, 187] width 36 height 20
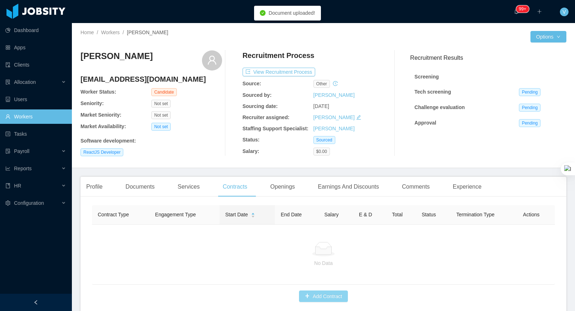
click at [322, 290] on button "Add Contract" at bounding box center [323, 296] width 49 height 12
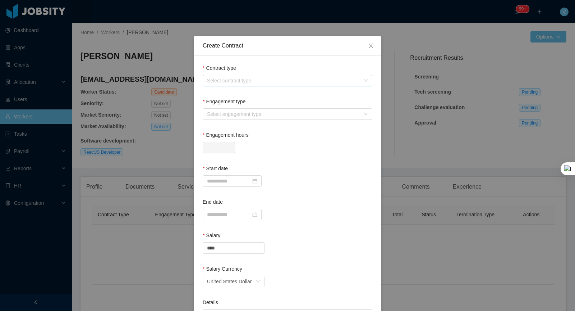
click at [229, 83] on div "Select contract type" at bounding box center [283, 80] width 153 height 7
click at [219, 117] on li "USA" at bounding box center [287, 117] width 170 height 12
click at [226, 107] on div "Engagement type" at bounding box center [288, 103] width 170 height 10
click at [227, 113] on div "Select engagement type" at bounding box center [283, 113] width 153 height 7
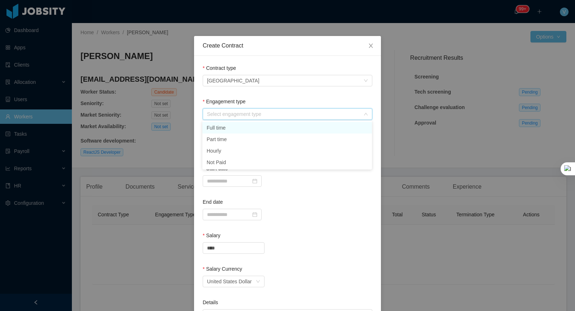
drag, startPoint x: 238, startPoint y: 127, endPoint x: 235, endPoint y: 133, distance: 7.1
click at [238, 127] on li "Full time" at bounding box center [287, 128] width 170 height 12
type input "*"
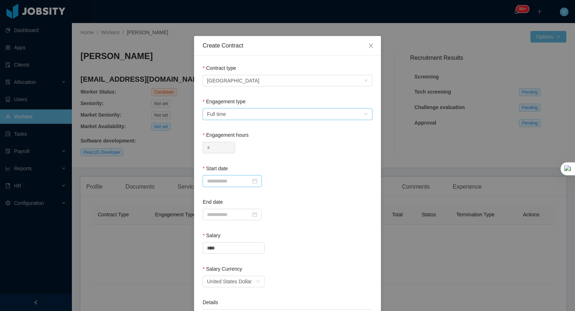
click at [224, 182] on input at bounding box center [232, 181] width 59 height 12
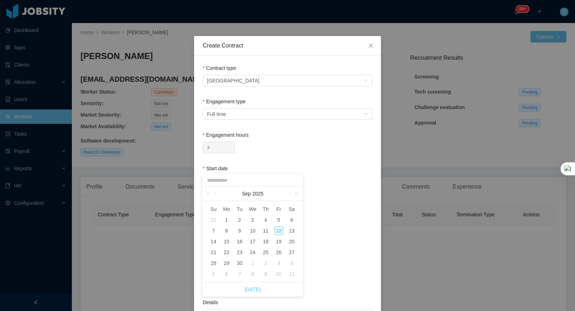
drag, startPoint x: 228, startPoint y: 242, endPoint x: 233, endPoint y: 241, distance: 4.4
click at [229, 242] on div "15" at bounding box center [226, 241] width 9 height 9
type input "**********"
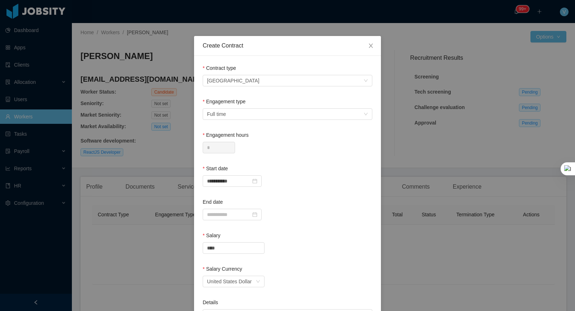
drag, startPoint x: 342, startPoint y: 208, endPoint x: 320, endPoint y: 205, distance: 22.5
click at [342, 208] on div "End date" at bounding box center [288, 203] width 170 height 10
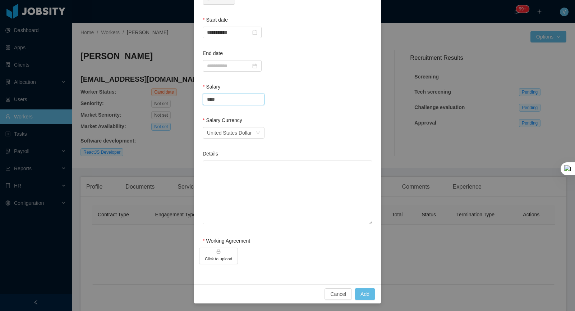
drag, startPoint x: 228, startPoint y: 98, endPoint x: 72, endPoint y: 73, distance: 157.7
click at [72, 73] on div "**********" at bounding box center [287, 155] width 575 height 311
paste input "***"
type input "*******"
click at [236, 259] on button "Click to upload" at bounding box center [218, 255] width 39 height 17
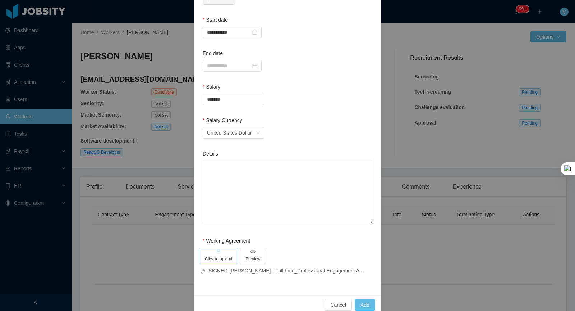
scroll to position [159, 0]
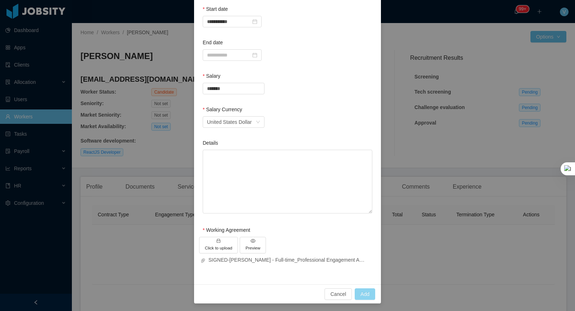
drag, startPoint x: 363, startPoint y: 292, endPoint x: 375, endPoint y: 288, distance: 13.6
click at [363, 292] on button "Add" at bounding box center [365, 294] width 21 height 12
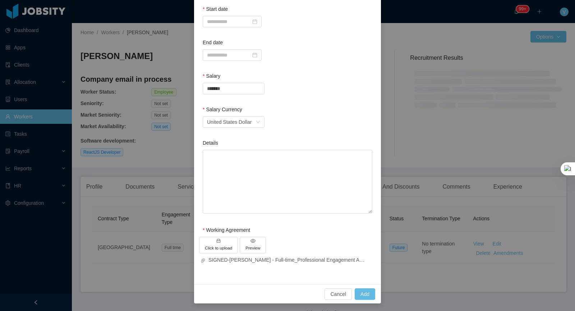
scroll to position [115, 0]
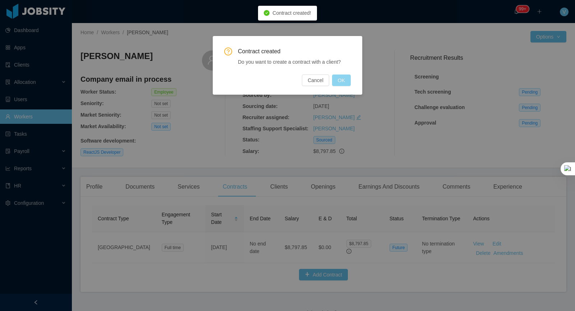
click at [338, 77] on button "OK" at bounding box center [341, 80] width 19 height 12
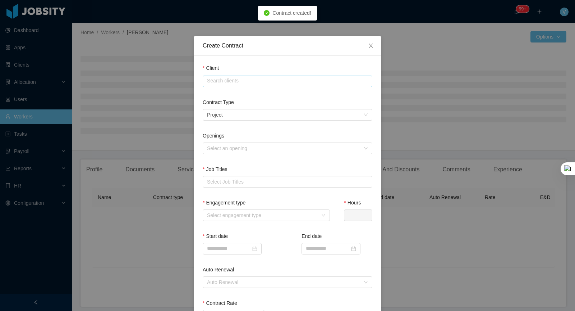
click at [228, 81] on input "text" at bounding box center [288, 82] width 170 height 12
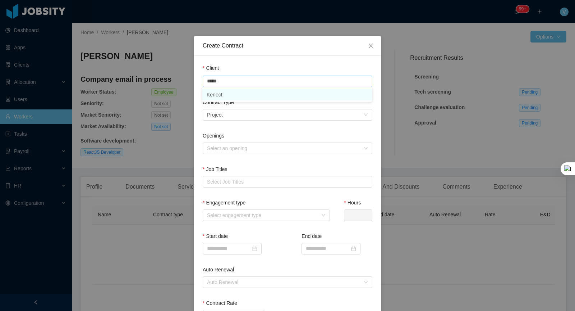
click at [226, 93] on li "Kenect" at bounding box center [287, 95] width 170 height 12
type input "******"
drag, startPoint x: 231, startPoint y: 126, endPoint x: 233, endPoint y: 119, distance: 6.7
click at [232, 125] on div "Contract Type Select a contract type Project" at bounding box center [288, 115] width 170 height 33
click at [233, 115] on div "Select a contract type Project" at bounding box center [285, 114] width 156 height 11
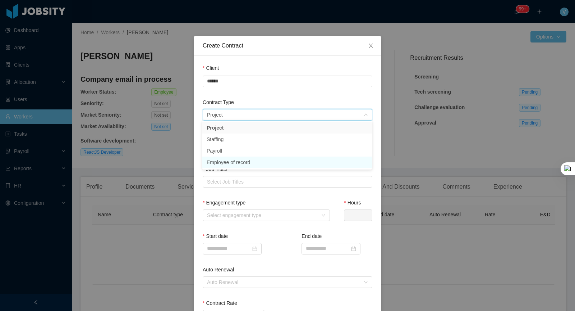
click at [229, 164] on li "Employee of record" at bounding box center [287, 162] width 170 height 12
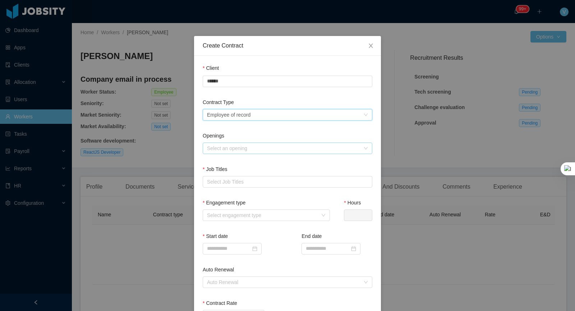
click at [236, 147] on div "Select an opening" at bounding box center [283, 148] width 153 height 7
drag, startPoint x: 232, startPoint y: 160, endPoint x: 235, endPoint y: 165, distance: 6.2
click at [232, 160] on li "No openings available for this Client" at bounding box center [287, 161] width 170 height 12
drag, startPoint x: 245, startPoint y: 178, endPoint x: 241, endPoint y: 186, distance: 8.8
click at [245, 178] on div "Select Job Titles" at bounding box center [286, 181] width 158 height 7
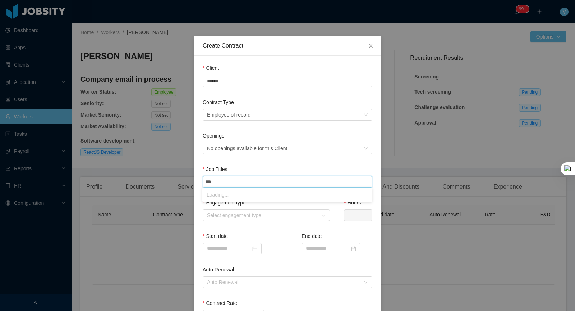
type input "****"
drag, startPoint x: 237, startPoint y: 208, endPoint x: 246, endPoint y: 215, distance: 10.7
click at [237, 208] on li "ReactJS Developer" at bounding box center [287, 206] width 170 height 12
drag, startPoint x: 274, startPoint y: 234, endPoint x: 264, endPoint y: 228, distance: 11.1
click at [274, 234] on div "Start date End date" at bounding box center [288, 248] width 170 height 33
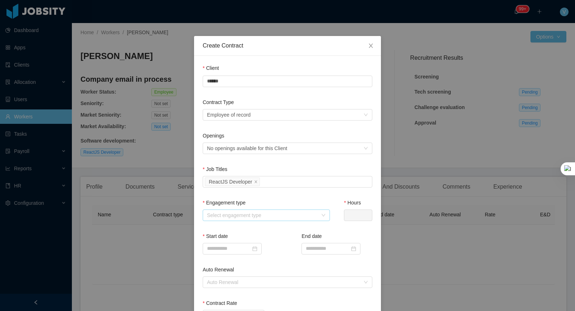
click at [254, 217] on div "Select engagement type" at bounding box center [262, 214] width 111 height 7
click at [234, 230] on li "Full time" at bounding box center [265, 228] width 127 height 12
type input "*"
click at [241, 254] on div "Start date" at bounding box center [238, 244] width 71 height 25
click at [240, 249] on input at bounding box center [232, 249] width 59 height 12
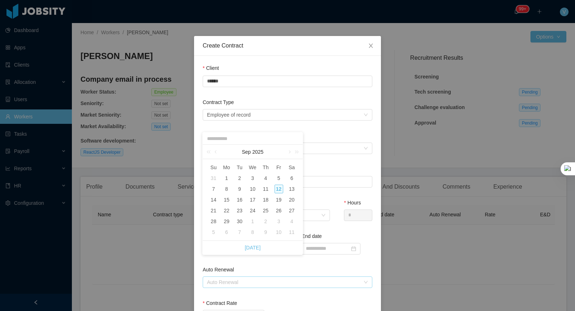
drag, startPoint x: 227, startPoint y: 201, endPoint x: 266, endPoint y: 277, distance: 85.1
click at [227, 201] on div "15" at bounding box center [226, 199] width 9 height 9
type input "**********"
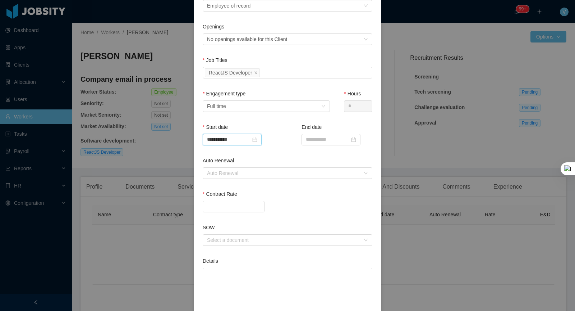
scroll to position [118, 0]
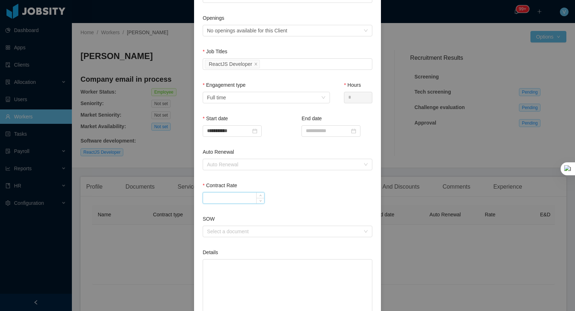
click at [224, 195] on input "Contract Rate" at bounding box center [233, 197] width 61 height 11
paste input "********"
type input "********"
click at [332, 201] on div "********" at bounding box center [288, 198] width 170 height 12
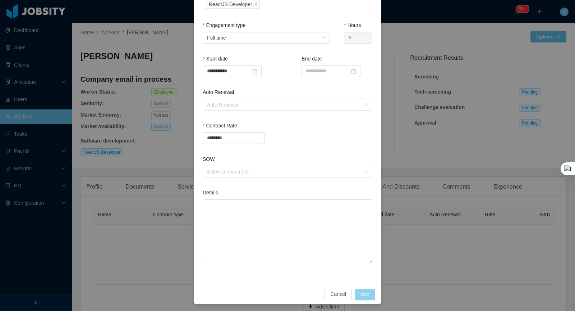
click at [365, 288] on button "Add" at bounding box center [365, 294] width 21 height 12
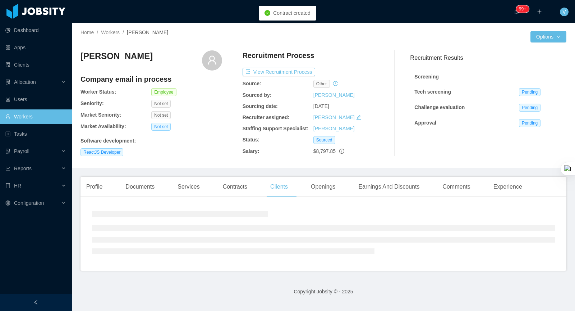
scroll to position [141, 0]
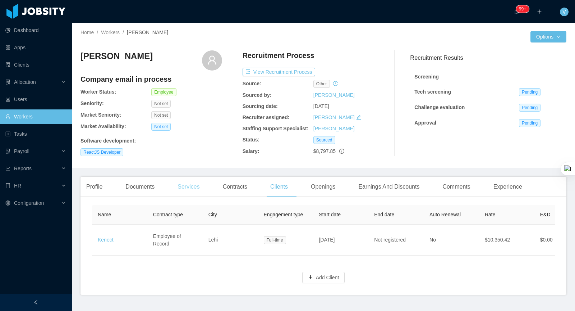
click at [194, 191] on div "Services" at bounding box center [188, 187] width 33 height 20
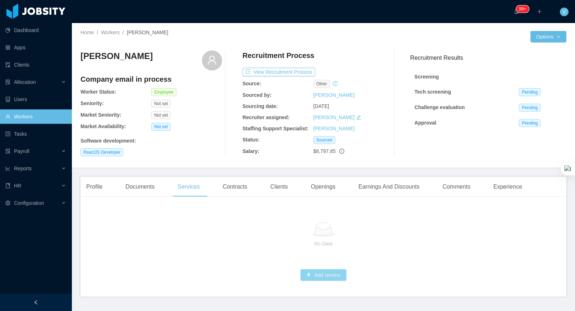
click at [321, 274] on button "Add service" at bounding box center [324, 275] width 46 height 12
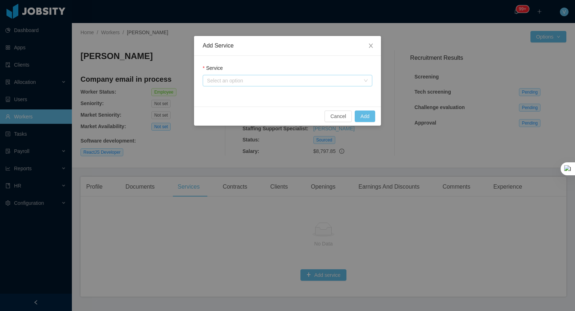
click at [233, 80] on div "Select an option" at bounding box center [283, 80] width 153 height 7
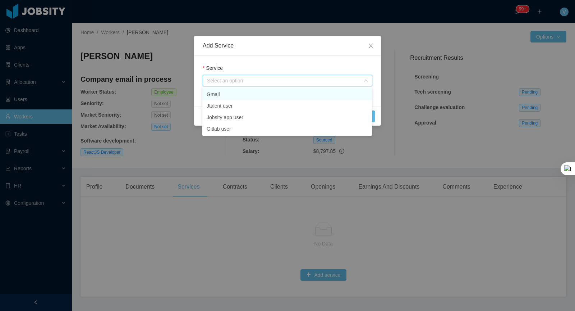
click at [219, 95] on li "Gmail" at bounding box center [287, 94] width 170 height 12
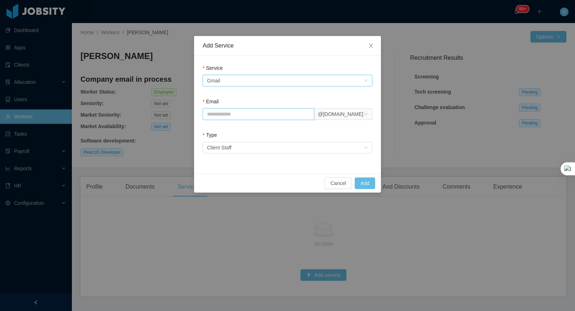
click at [229, 115] on input "Email" at bounding box center [258, 114] width 111 height 12
type input "**********"
click at [229, 148] on div "Client Staff" at bounding box center [219, 147] width 24 height 11
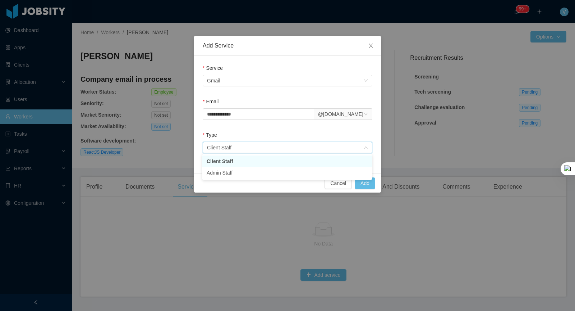
drag, startPoint x: 227, startPoint y: 160, endPoint x: 336, endPoint y: 170, distance: 109.1
click at [227, 160] on li "Client Staff" at bounding box center [287, 161] width 170 height 12
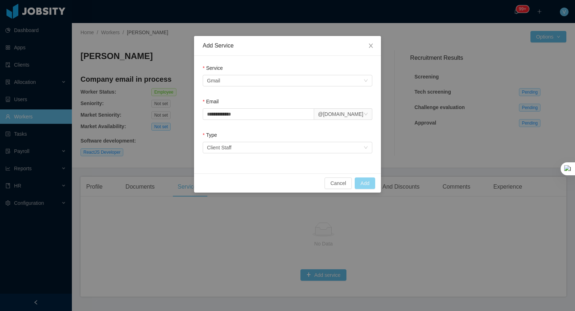
click at [363, 183] on button "Add" at bounding box center [365, 183] width 21 height 12
